Goal: Transaction & Acquisition: Purchase product/service

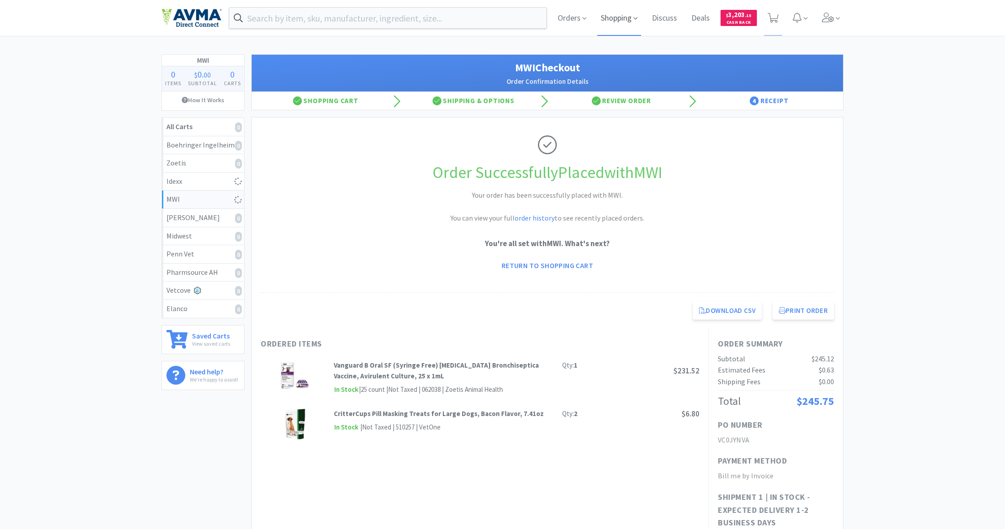
click at [614, 18] on span "Shopping" at bounding box center [619, 18] width 44 height 36
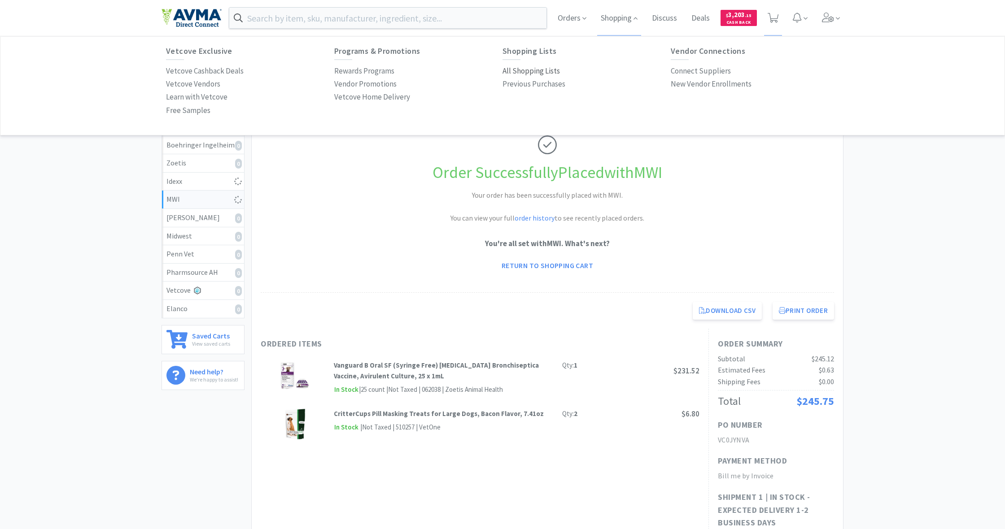
click at [534, 71] on p "All Shopping Lists" at bounding box center [530, 71] width 57 height 12
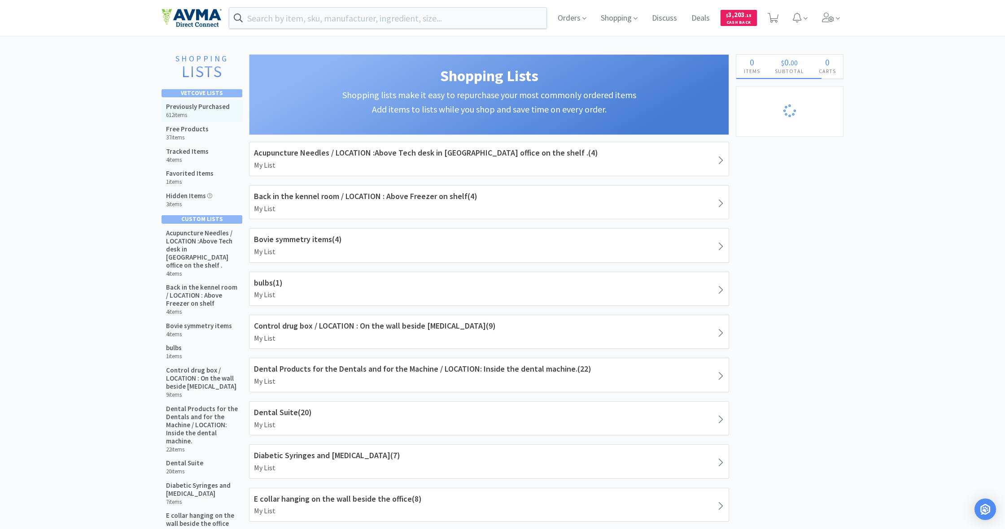
click at [207, 114] on h6 "612 items" at bounding box center [198, 115] width 64 height 7
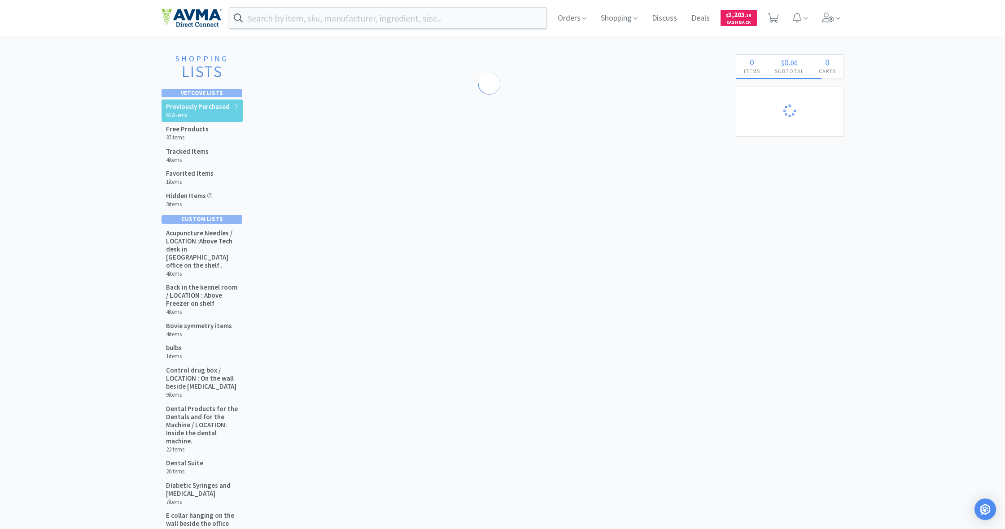
select select "1"
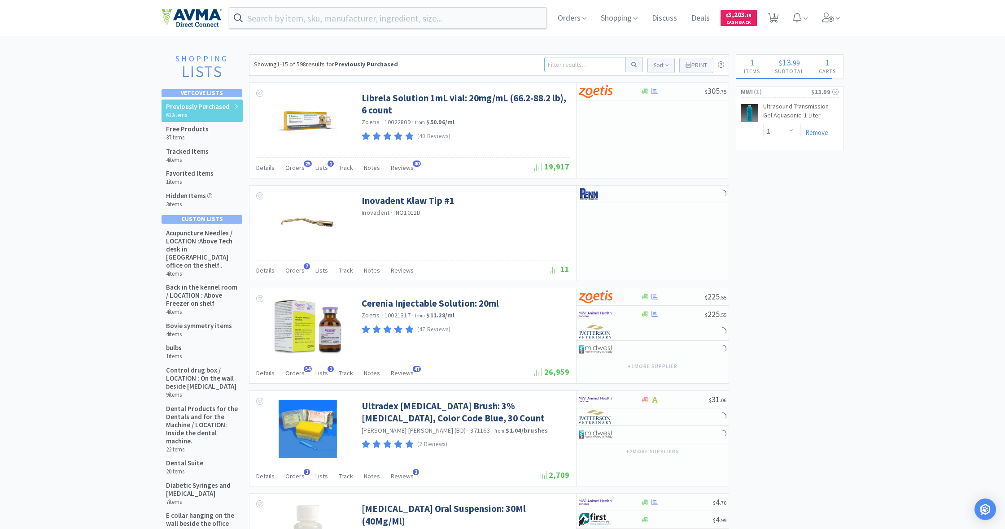
click at [554, 65] on input at bounding box center [584, 64] width 81 height 15
type input "cytopoint 30mg"
click at [632, 65] on button at bounding box center [633, 64] width 17 height 15
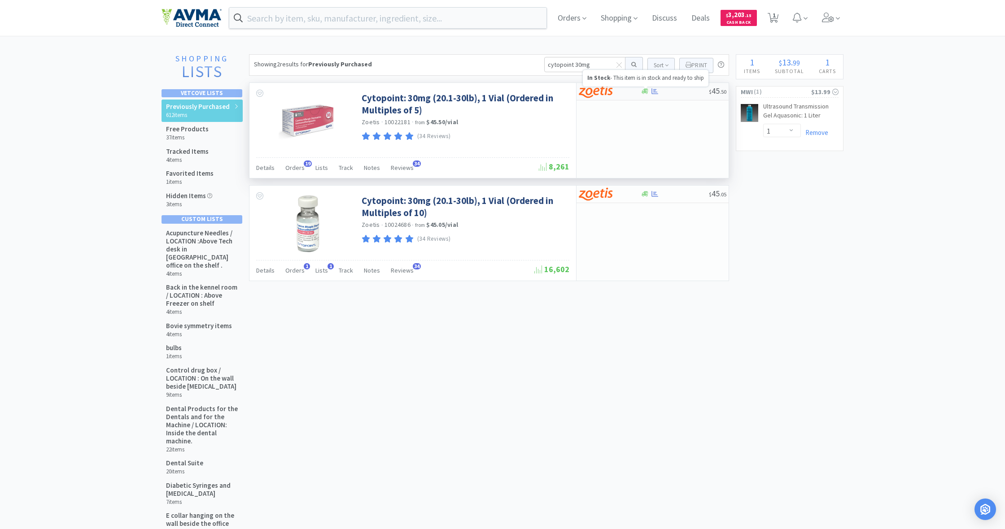
click at [645, 91] on icon at bounding box center [644, 91] width 7 height 5
select select "5"
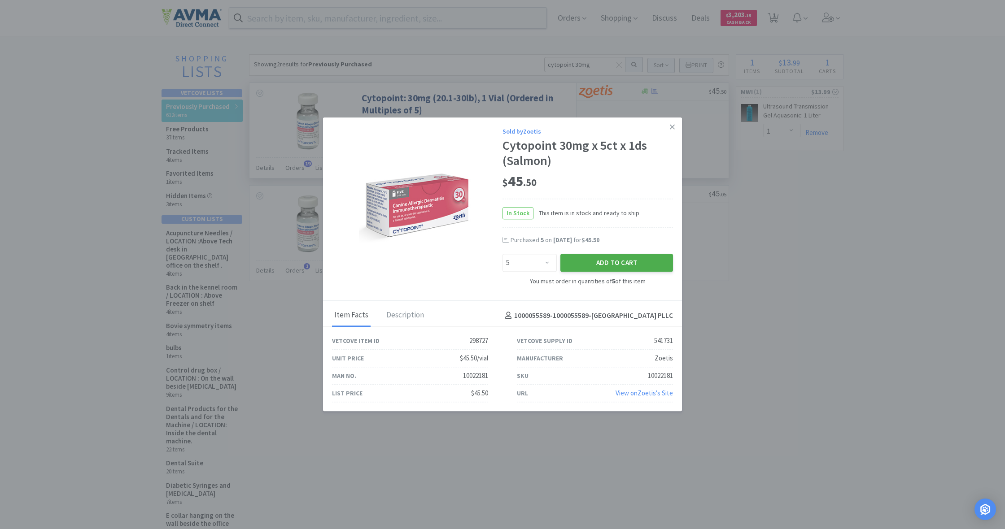
click at [612, 261] on button "Add to Cart" at bounding box center [616, 263] width 113 height 18
select select "5"
select select "1"
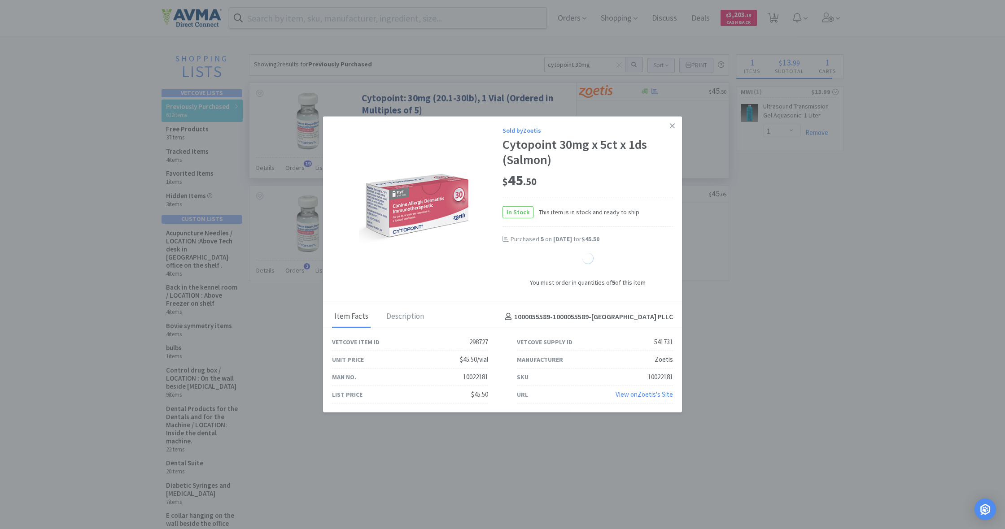
select select "1"
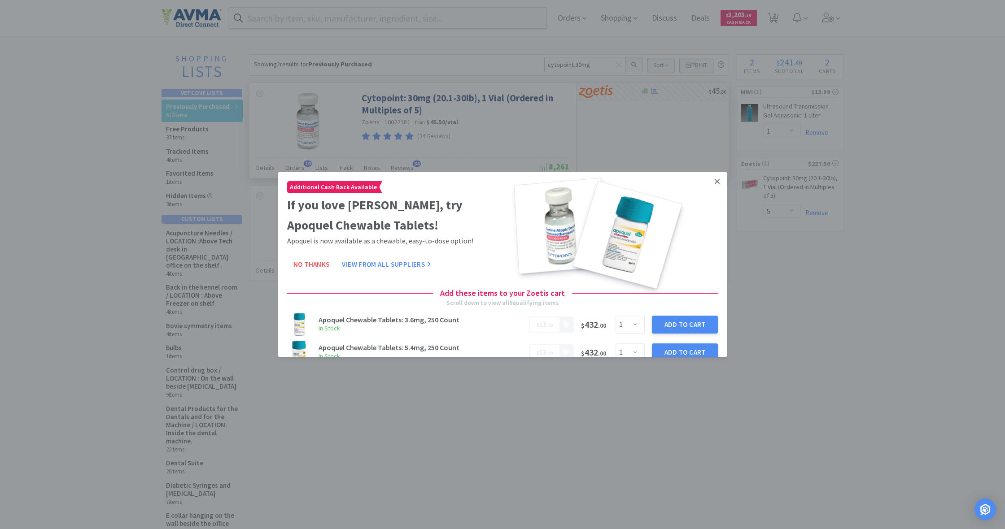
click at [714, 181] on icon at bounding box center [716, 182] width 5 height 8
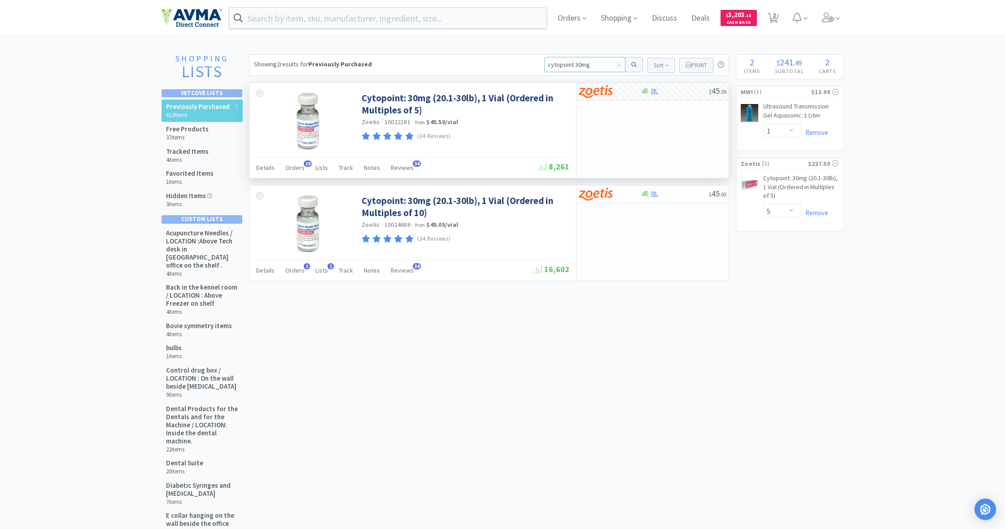
drag, startPoint x: 547, startPoint y: 63, endPoint x: 589, endPoint y: 65, distance: 42.2
click at [589, 65] on input "cytopoint 30mg" at bounding box center [584, 64] width 81 height 15
type input "ursolx"
click at [632, 65] on button at bounding box center [633, 64] width 17 height 15
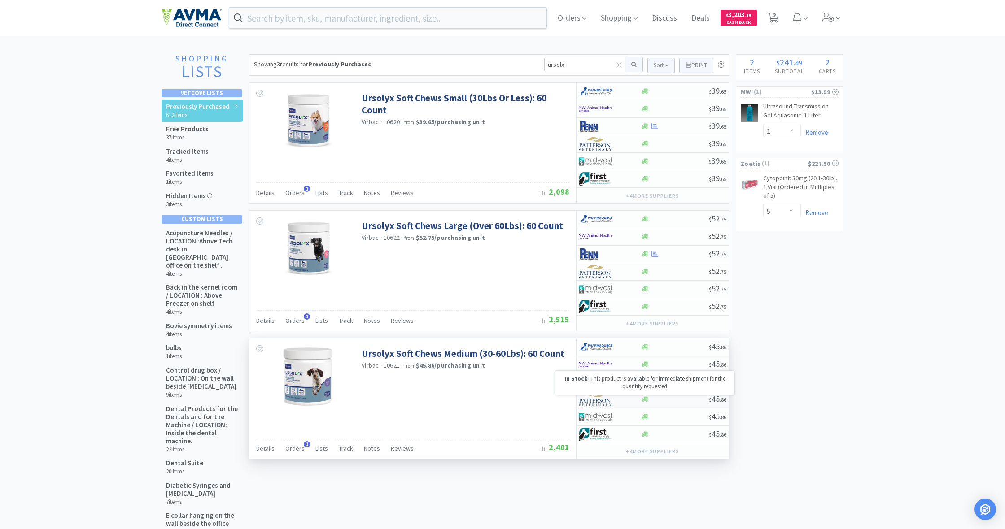
click at [646, 400] on icon at bounding box center [644, 399] width 7 height 5
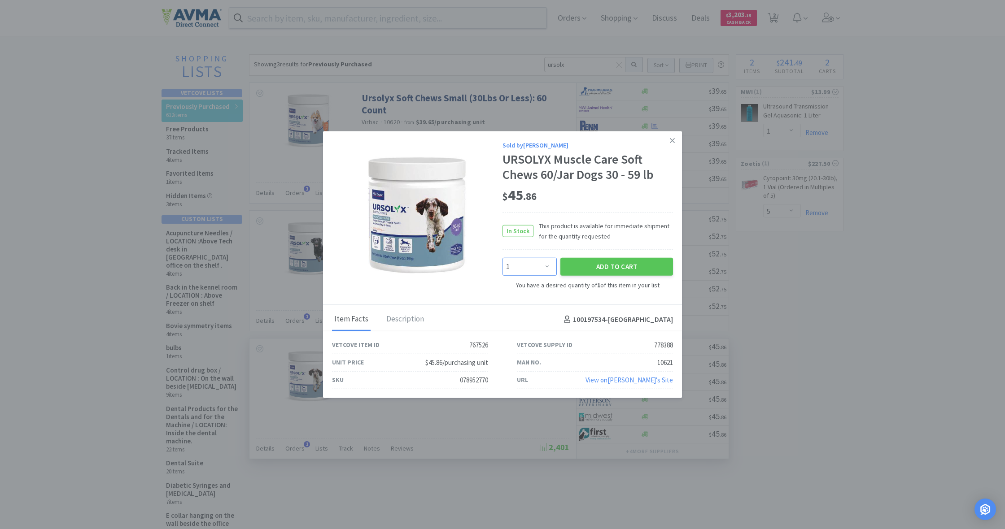
select select "2"
click at [607, 266] on button "Add to Cart" at bounding box center [616, 267] width 113 height 18
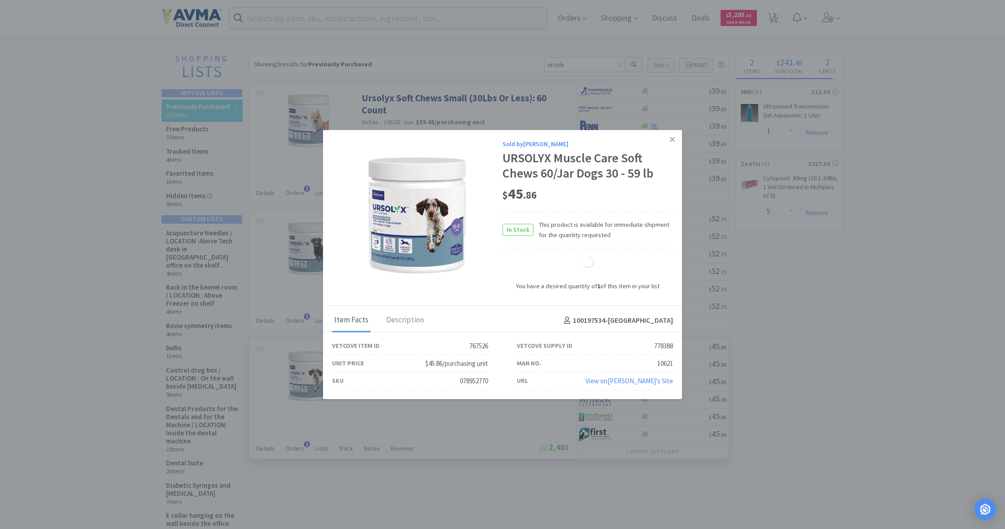
select select "2"
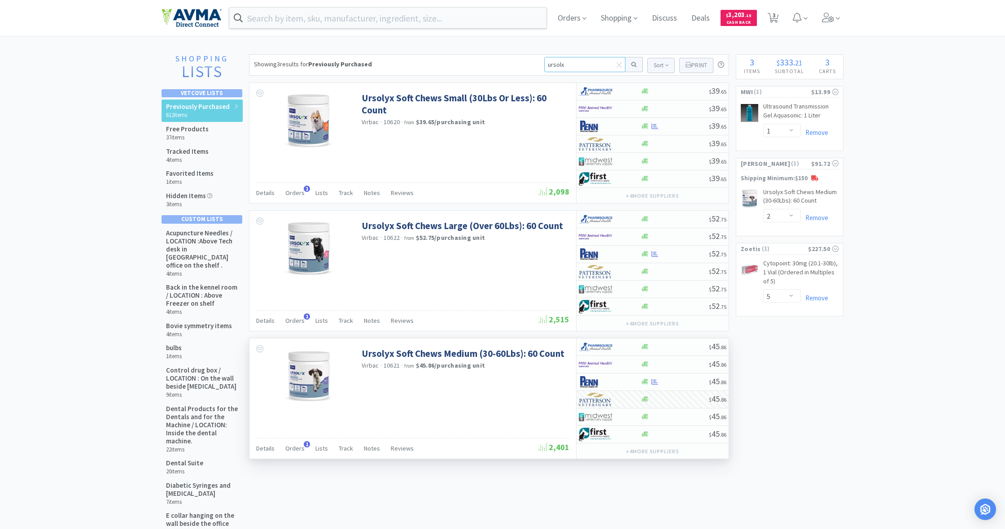
drag, startPoint x: 567, startPoint y: 64, endPoint x: 518, endPoint y: 62, distance: 48.9
click at [518, 62] on div "Showing 3 results for Previously Purchased ursolx Sort Print Previously Purchas…" at bounding box center [489, 65] width 480 height 22
type input "fecal"
click at [632, 65] on button at bounding box center [633, 64] width 17 height 15
